Goal: Communication & Community: Answer question/provide support

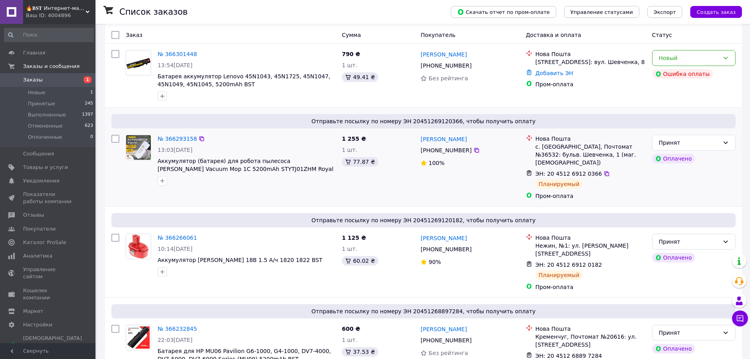
scroll to position [60, 0]
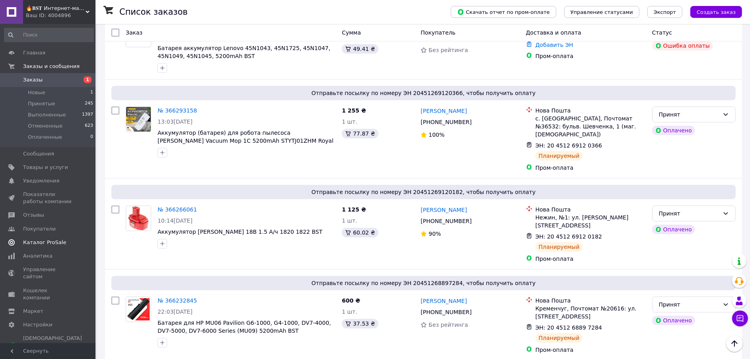
click at [41, 240] on span "Каталог ProSale" at bounding box center [44, 242] width 43 height 7
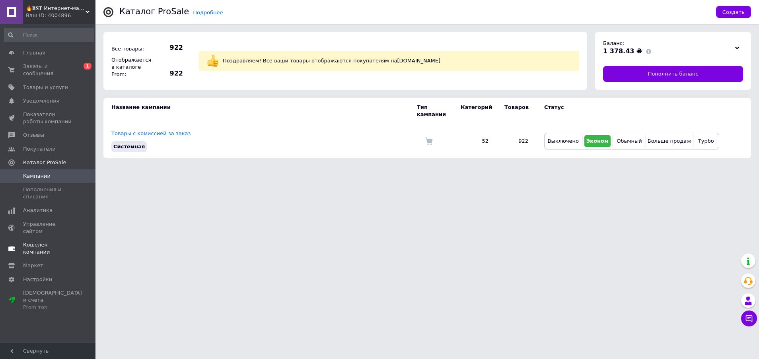
click at [40, 241] on span "Кошелек компании" at bounding box center [48, 248] width 51 height 14
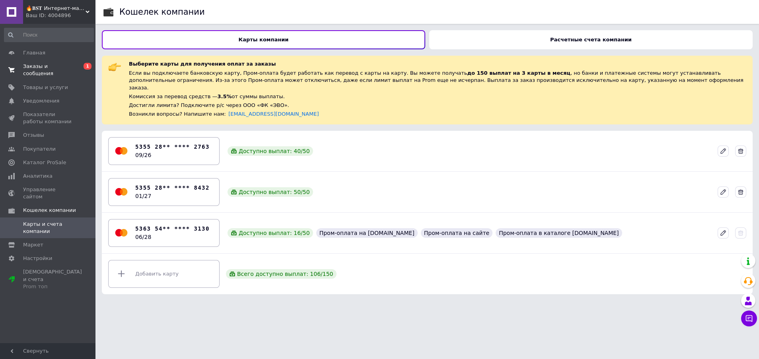
click at [41, 61] on link "Заказы и сообщения 0 1" at bounding box center [49, 70] width 98 height 21
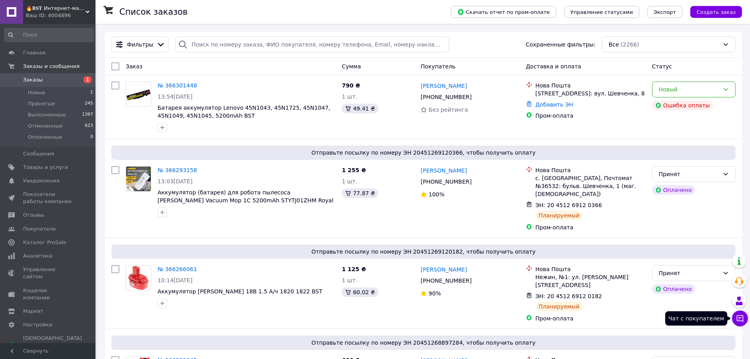
click at [739, 319] on icon at bounding box center [740, 318] width 7 height 7
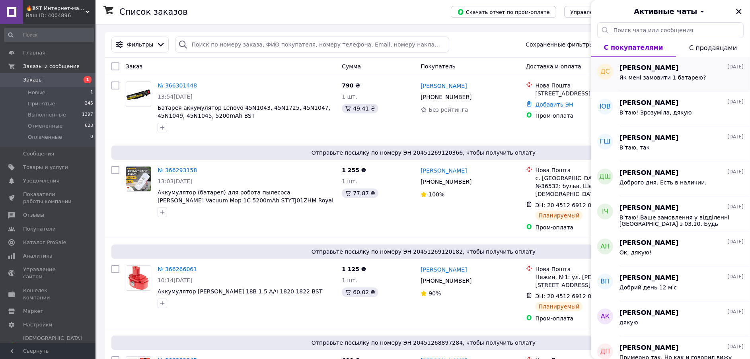
click at [656, 78] on span "Як мені замовити 1 батарею?" at bounding box center [662, 77] width 87 height 6
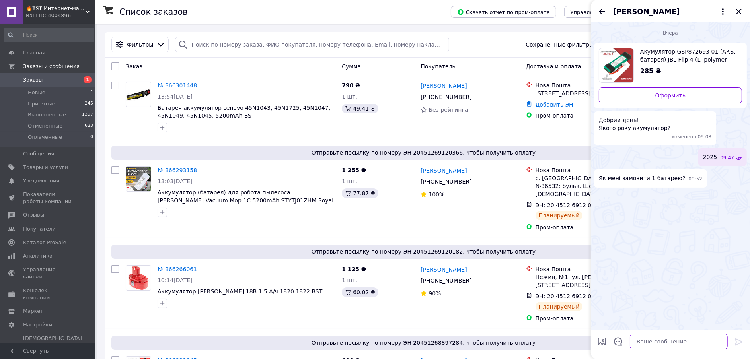
click at [641, 344] on textarea at bounding box center [679, 342] width 98 height 16
click at [641, 341] on textarea at bounding box center [679, 342] width 98 height 16
type textarea "Да уж )))"
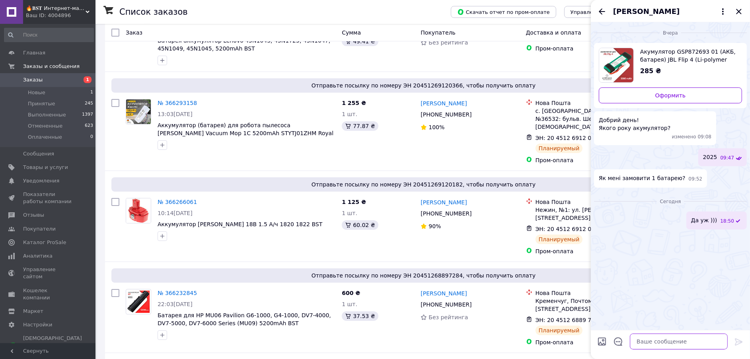
scroll to position [60, 0]
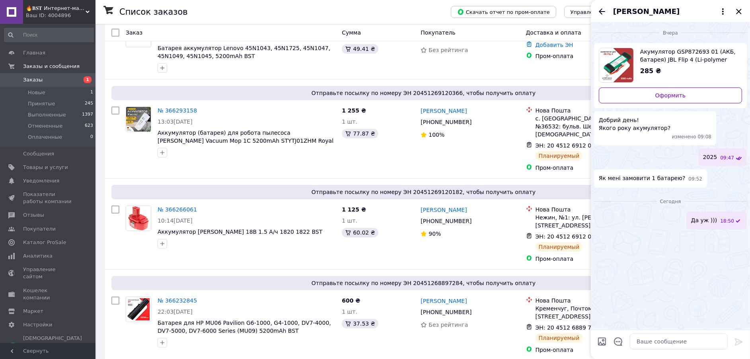
click at [634, 10] on span "Дмитро Сєчной" at bounding box center [646, 11] width 66 height 10
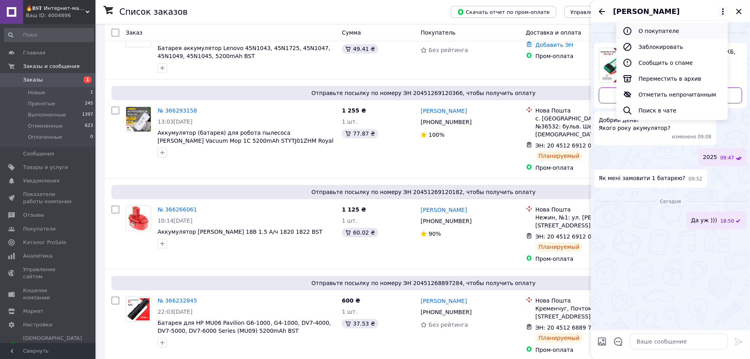
click at [668, 31] on button "О покупателе" at bounding box center [671, 31] width 111 height 16
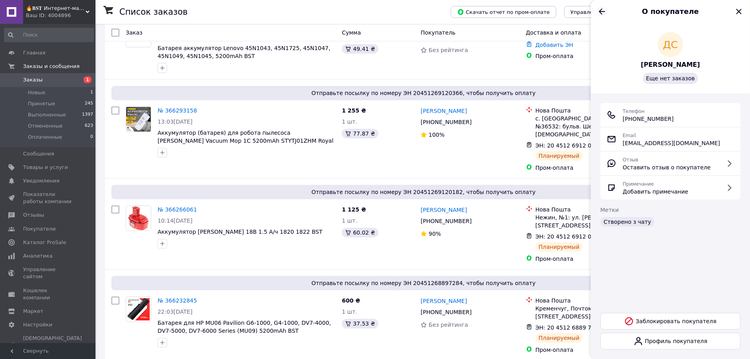
click at [599, 12] on icon "Назад" at bounding box center [602, 11] width 6 height 6
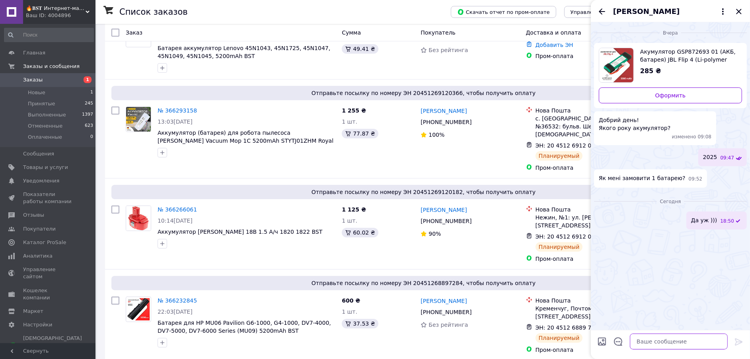
click at [652, 340] on textarea at bounding box center [679, 342] width 98 height 16
paste textarea "Натиснути кнопку купити. Оформити замовлення. Сплатити його банківською карткою…"
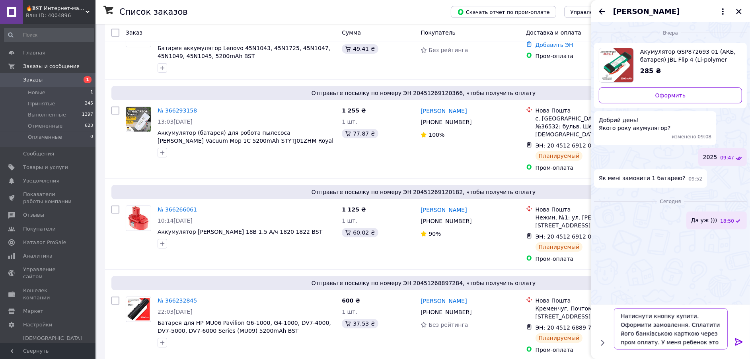
type textarea "Натиснути кнопку купити. Оформити замовлення. Сплатити його банківською карткою…"
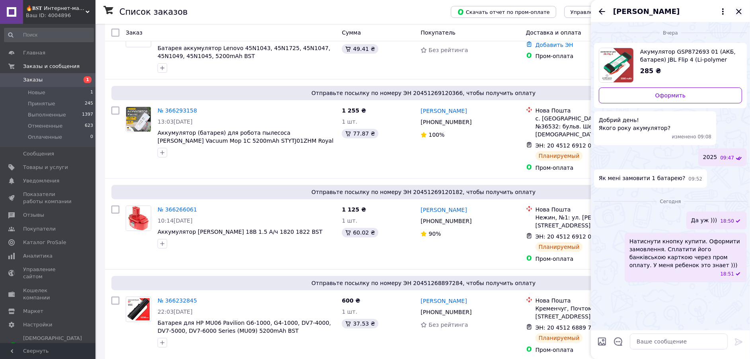
click at [740, 11] on icon "Закрыть" at bounding box center [739, 12] width 10 height 10
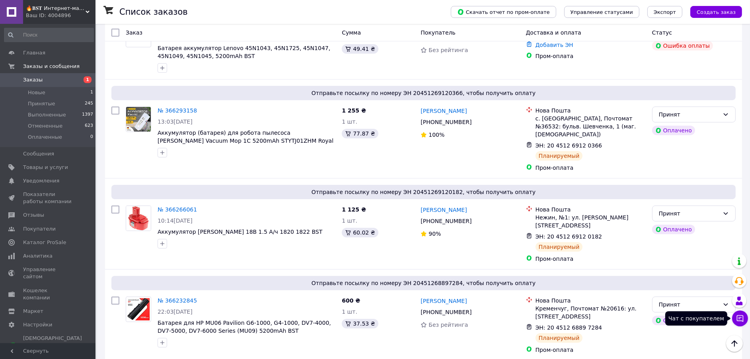
click at [743, 322] on icon at bounding box center [740, 319] width 8 height 8
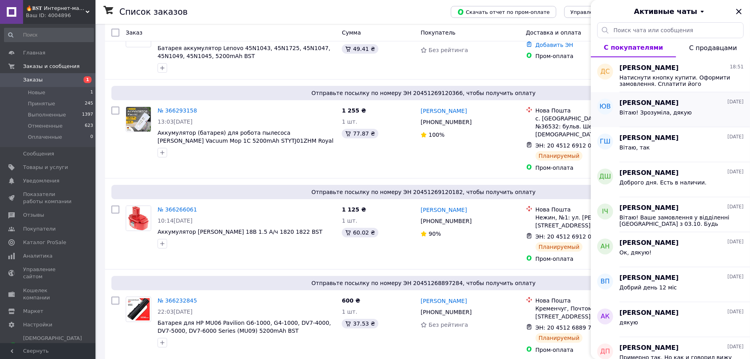
click at [660, 106] on span "Юлія Віканова" at bounding box center [648, 103] width 59 height 9
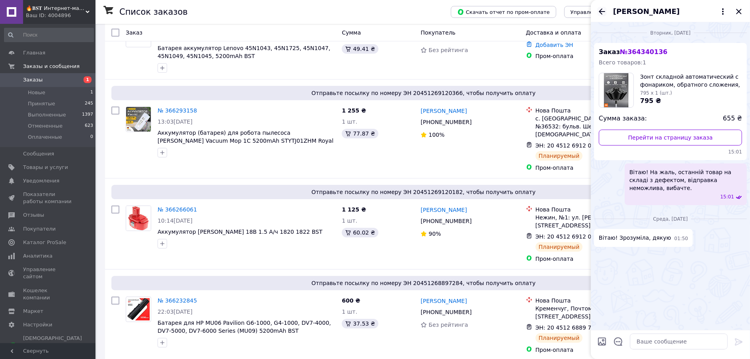
click at [605, 9] on icon "Назад" at bounding box center [602, 12] width 10 height 10
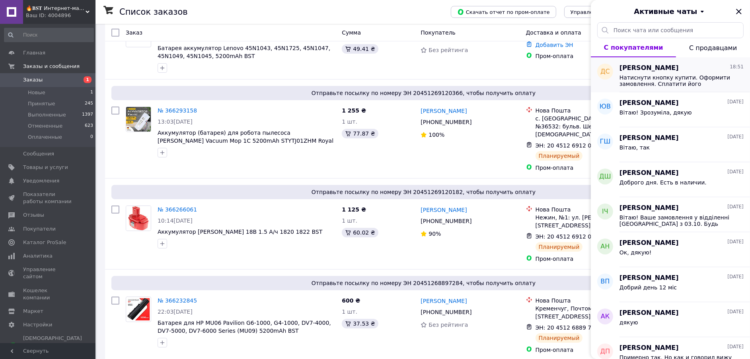
click at [664, 78] on span "Натиснути кнопку купити. Оформити замовлення. Сплатити його банківською карткою…" at bounding box center [675, 80] width 113 height 13
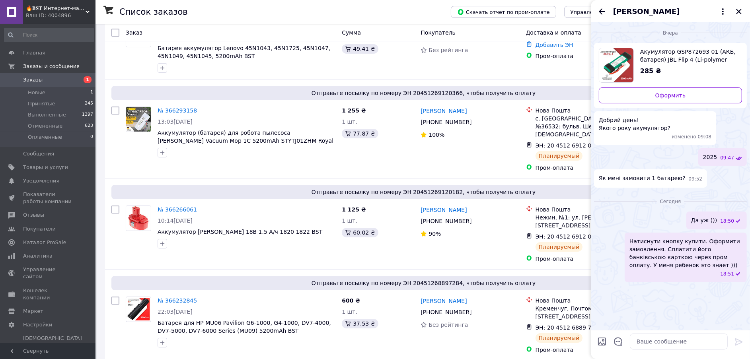
click at [597, 8] on icon "Назад" at bounding box center [602, 12] width 10 height 10
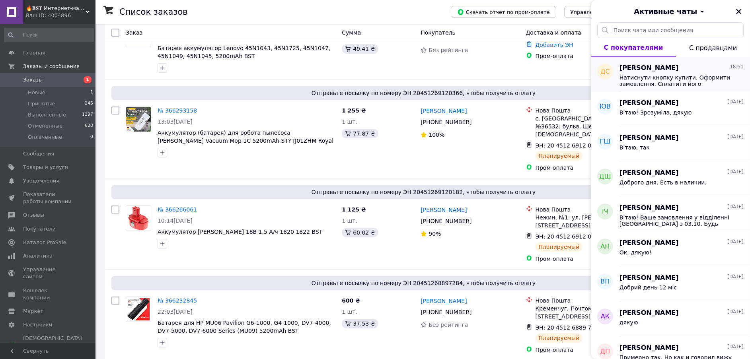
click at [653, 83] on span "Натиснути кнопку купити. Оформити замовлення. Сплатити його банківською карткою…" at bounding box center [675, 80] width 113 height 13
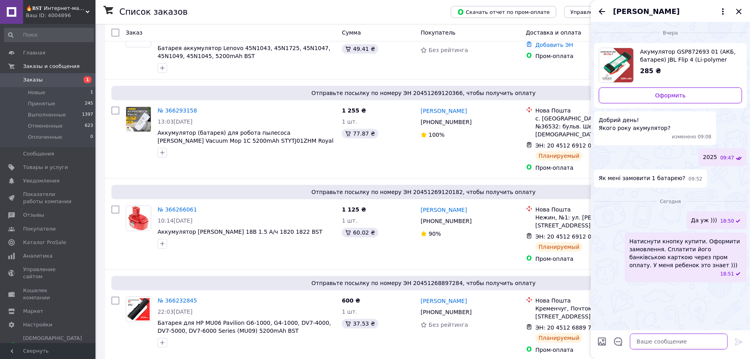
click at [639, 339] on textarea at bounding box center [679, 342] width 98 height 16
type textarea "Вопрос у вас называется "КАПЕЦ" - у меня обычно такое дауны спрашивают )))"
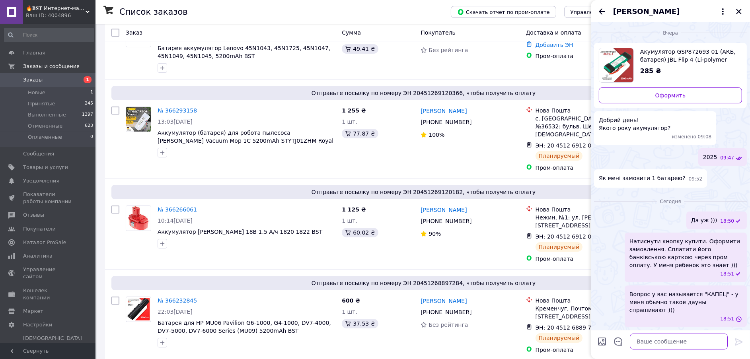
scroll to position [0, 0]
click at [723, 15] on icon at bounding box center [723, 12] width 10 height 10
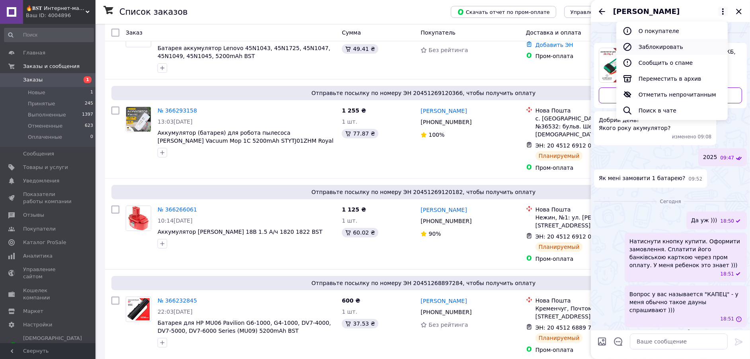
click at [659, 49] on button "Заблокировать" at bounding box center [671, 47] width 111 height 16
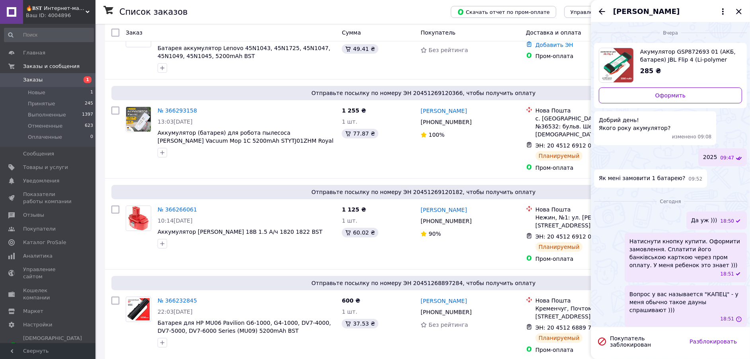
click at [683, 290] on span "Вопрос у вас называется "КАПЕЦ" - у меня обычно такое дауны спрашивают )))" at bounding box center [685, 302] width 113 height 24
drag, startPoint x: 683, startPoint y: 287, endPoint x: 681, endPoint y: 292, distance: 5.5
click at [681, 292] on span "Вопрос у вас называется "КАПЕЦ" - у меня обычно такое дауны спрашивают )))" at bounding box center [685, 302] width 113 height 24
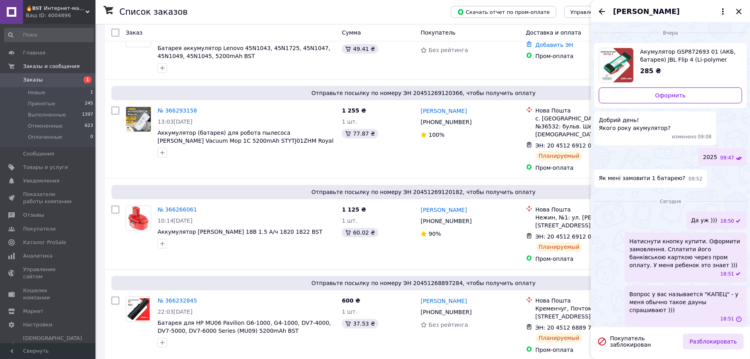
click at [703, 341] on button "Разблокировать" at bounding box center [713, 342] width 61 height 16
click at [686, 291] on span "Вопрос у вас называется "КАПЕЦ" - у меня обычно такое дауны спрашивают )))" at bounding box center [685, 302] width 113 height 24
drag, startPoint x: 686, startPoint y: 291, endPoint x: 652, endPoint y: 289, distance: 34.2
click at [652, 290] on span "Вопрос у вас называется "КАПЕЦ" - у меня обычно такое дауны спрашивают )))" at bounding box center [685, 302] width 113 height 24
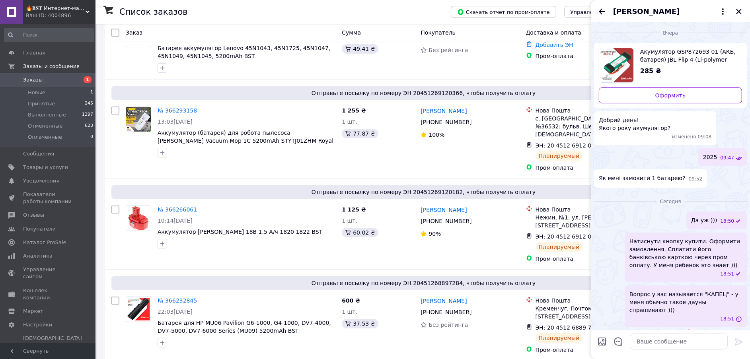
click at [655, 292] on span "Вопрос у вас называется "КАПЕЦ" - у меня обычно такое дауны спрашивают )))" at bounding box center [685, 302] width 113 height 24
click at [691, 293] on span "Вопрос у вас называется "КАПЕЦ" - у меня обычно такое дауны спрашивают )))" at bounding box center [685, 302] width 113 height 24
click at [642, 324] on div "Вчера Акумулятор GSP872693 01 (АКБ, батарея) JBL Flip 4 (Li-polymer 3.7V 3000mA…" at bounding box center [670, 180] width 159 height 317
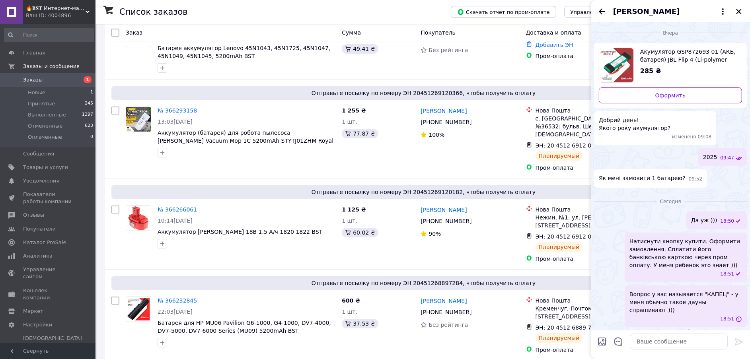
click at [714, 298] on div "Вопрос у вас называется "КАПЕЦ" - у меня обычно такое дауны спрашивают ))) 18:51" at bounding box center [685, 307] width 122 height 42
click at [692, 294] on span "Вопрос у вас называется "КАПЕЦ" - у меня обычно такое дауны спрашивают )))" at bounding box center [685, 302] width 113 height 24
click at [722, 10] on icon at bounding box center [723, 12] width 10 height 10
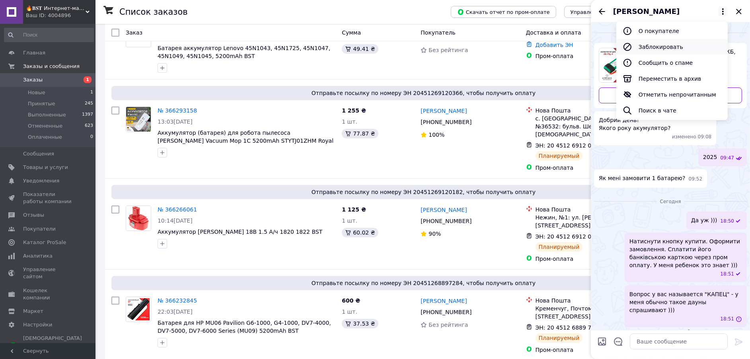
click at [658, 41] on button "Заблокировать" at bounding box center [671, 47] width 111 height 16
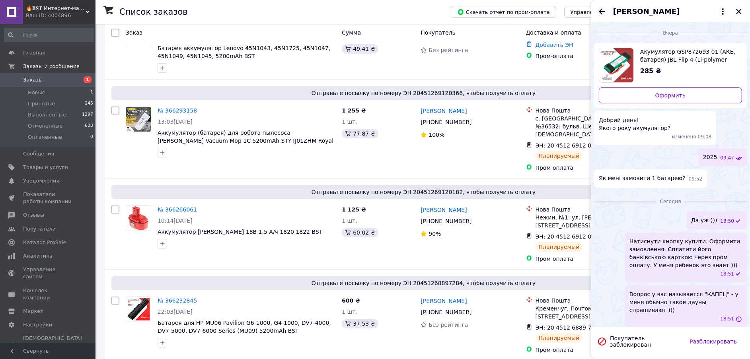
click at [600, 9] on icon "Назад" at bounding box center [602, 12] width 10 height 10
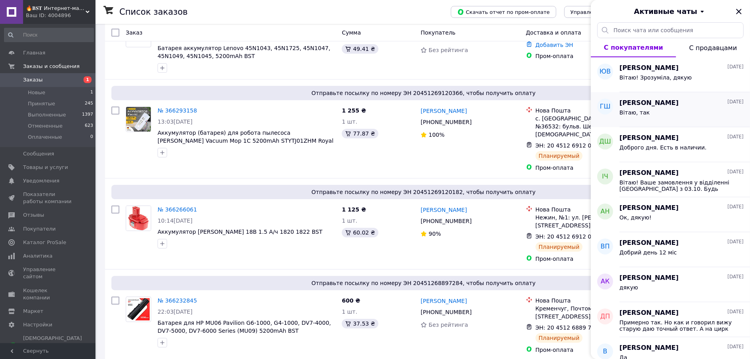
click at [651, 110] on div "Вітаю, так" at bounding box center [681, 114] width 124 height 13
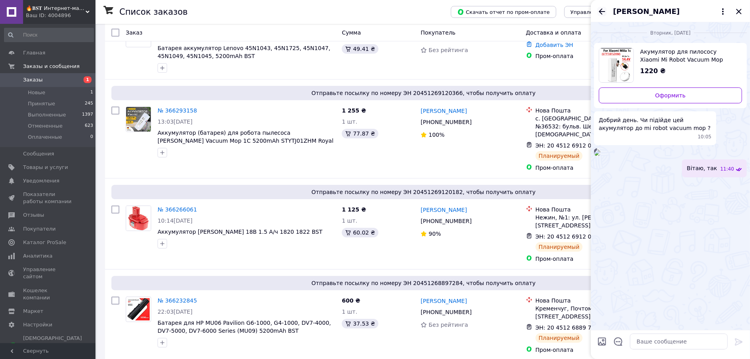
click at [599, 12] on icon "Назад" at bounding box center [602, 12] width 10 height 10
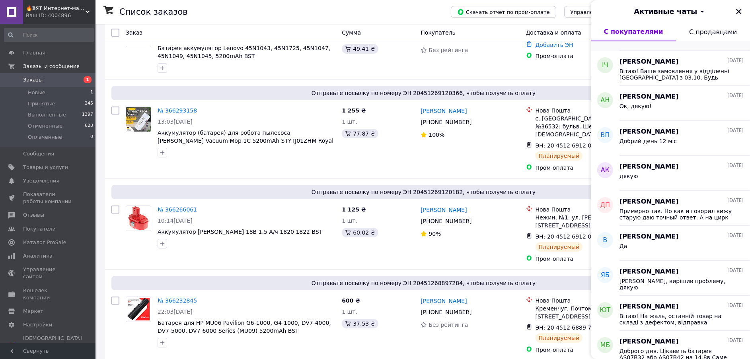
scroll to position [60, 0]
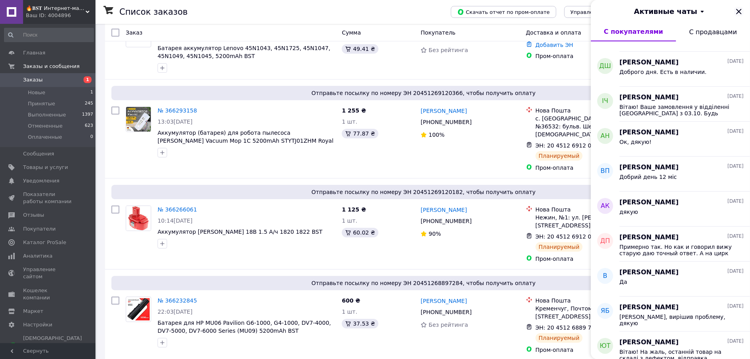
click at [739, 10] on icon "Закрыть" at bounding box center [739, 12] width 10 height 10
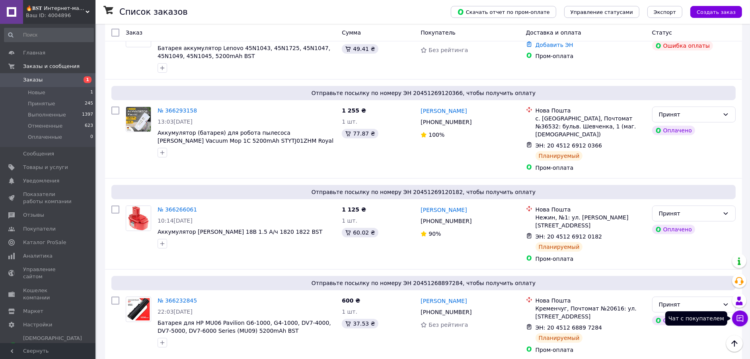
click at [744, 321] on button "Чат с покупателем" at bounding box center [740, 319] width 16 height 16
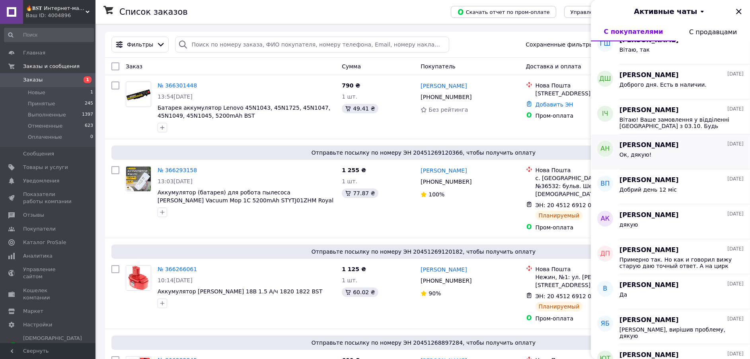
scroll to position [0, 0]
